Goal: Information Seeking & Learning: Learn about a topic

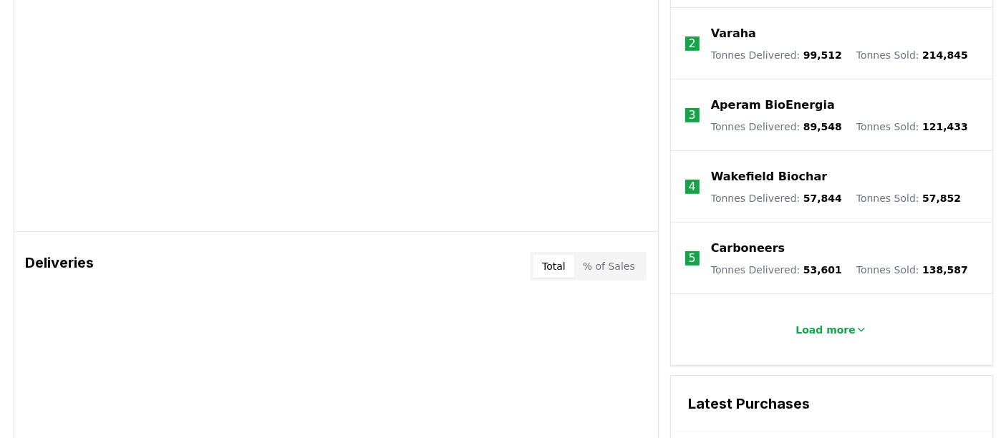
scroll to position [14, 0]
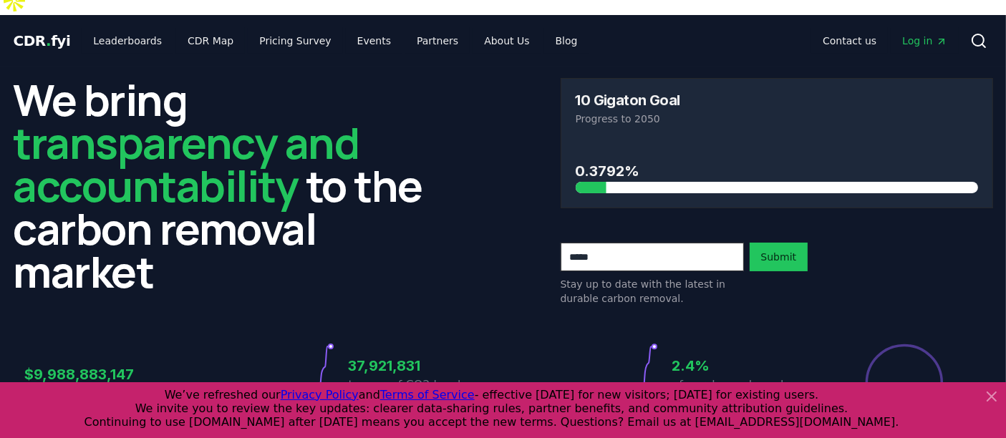
click at [993, 400] on icon at bounding box center [991, 396] width 17 height 17
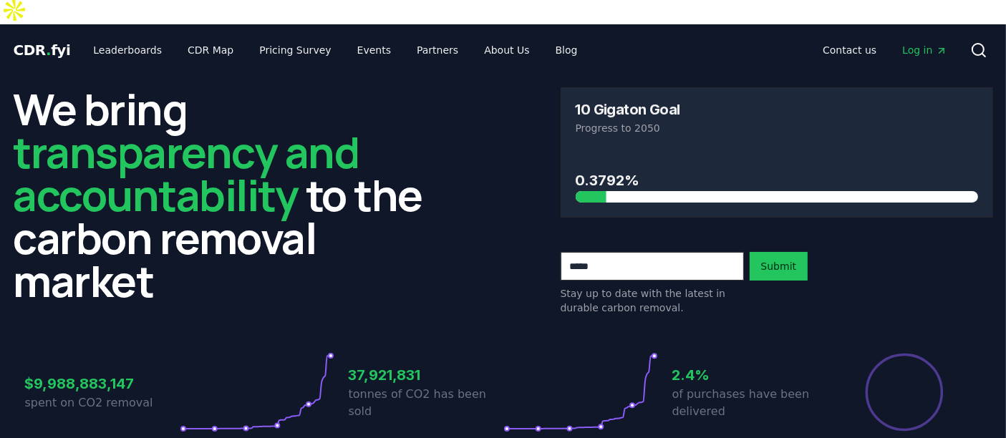
scroll to position [0, 0]
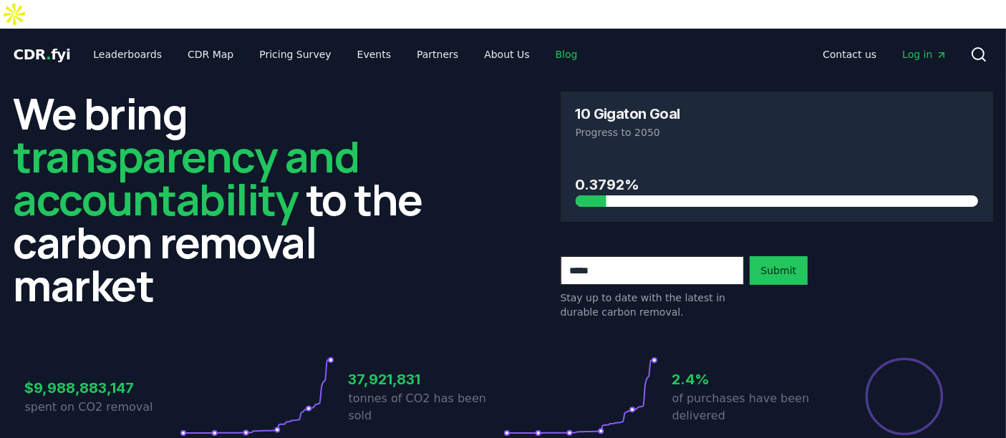
click at [548, 42] on link "Blog" at bounding box center [566, 55] width 45 height 26
click at [544, 42] on link "Blog" at bounding box center [566, 55] width 45 height 26
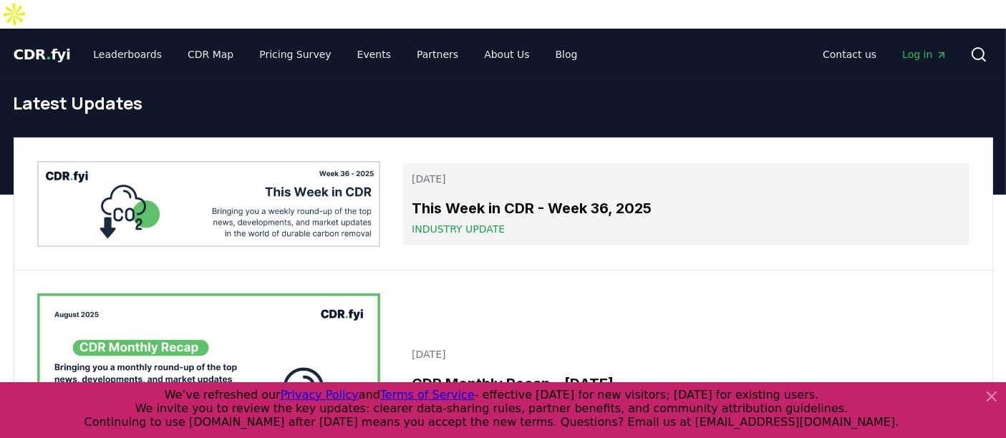
click at [528, 198] on h3 "This Week in CDR - Week 36, 2025" at bounding box center [686, 208] width 548 height 21
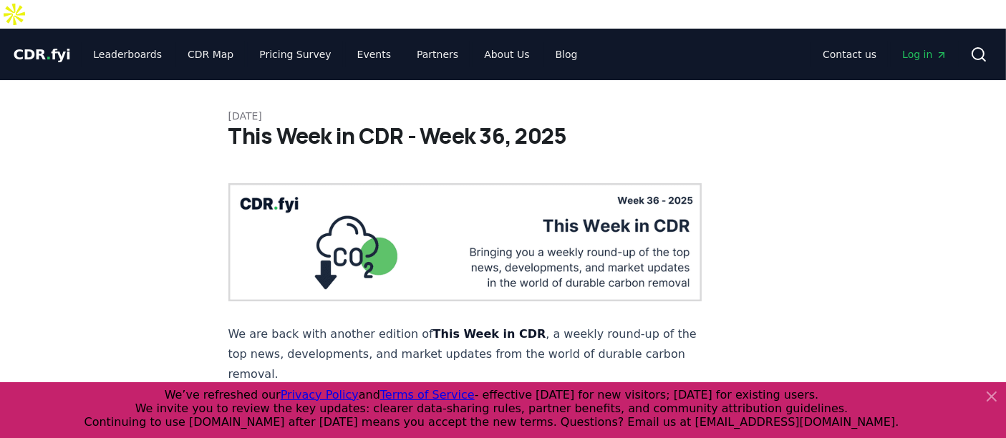
click at [993, 396] on icon at bounding box center [991, 396] width 17 height 17
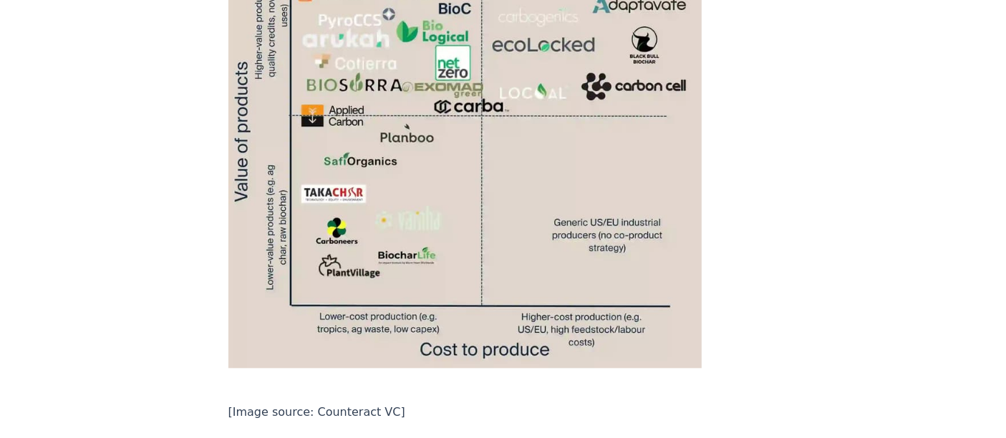
scroll to position [3163, 0]
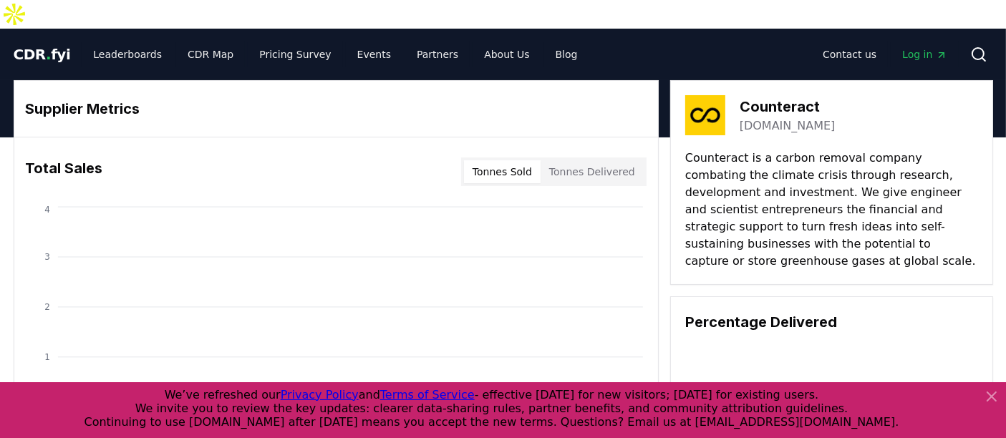
click at [994, 395] on icon at bounding box center [991, 396] width 9 height 9
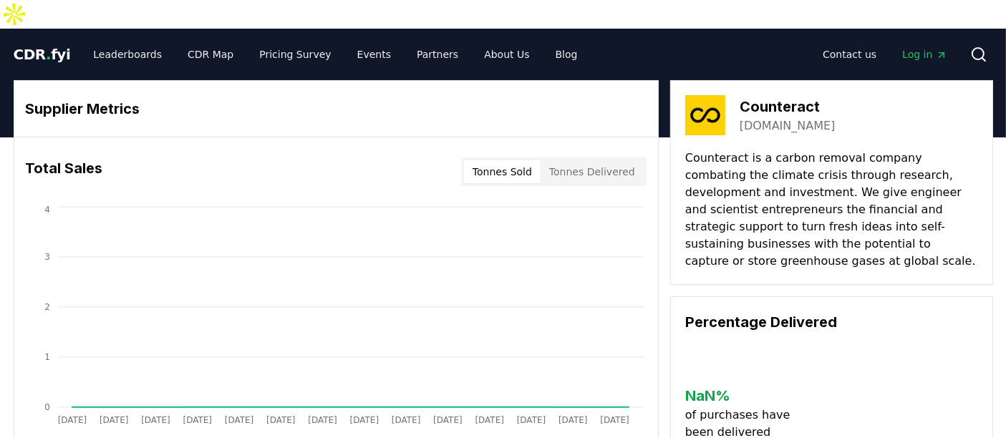
click at [768, 117] on link "[DOMAIN_NAME]" at bounding box center [788, 125] width 96 height 17
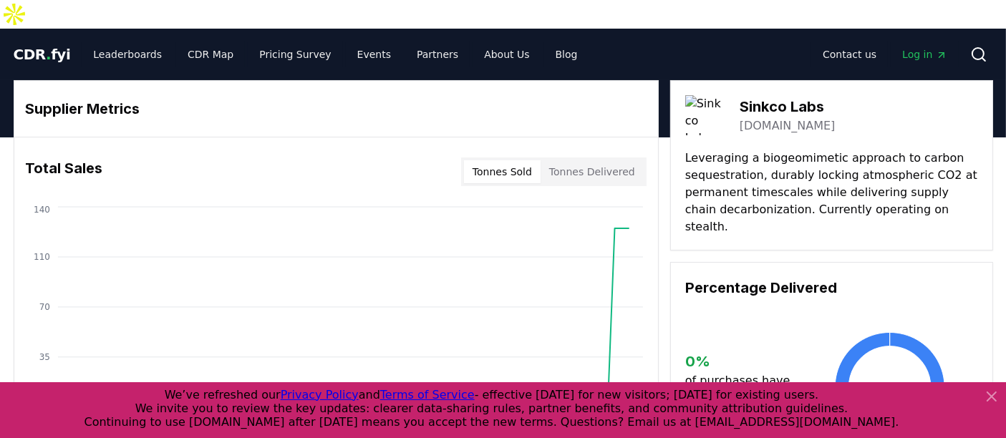
click at [763, 117] on link "sinkcolabs.com" at bounding box center [788, 125] width 96 height 17
